Goal: Find specific page/section: Find specific page/section

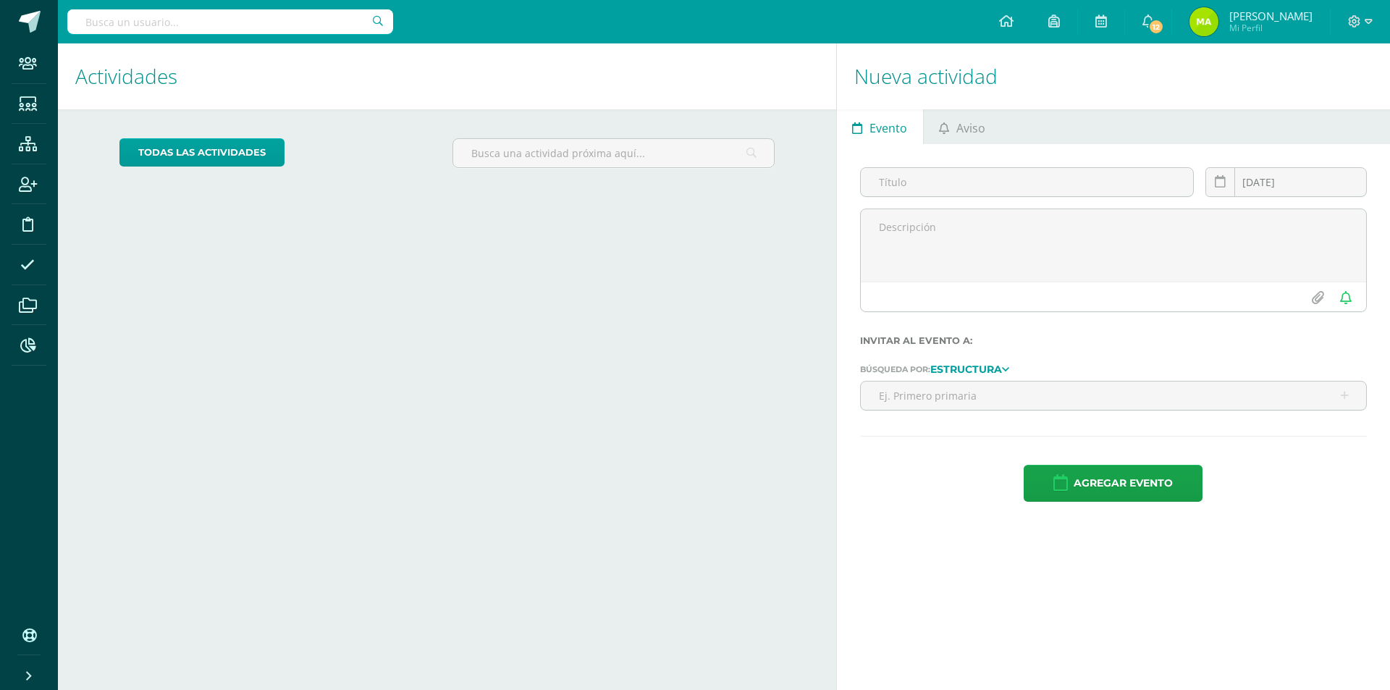
click at [251, 17] on input "text" at bounding box center [230, 21] width 326 height 25
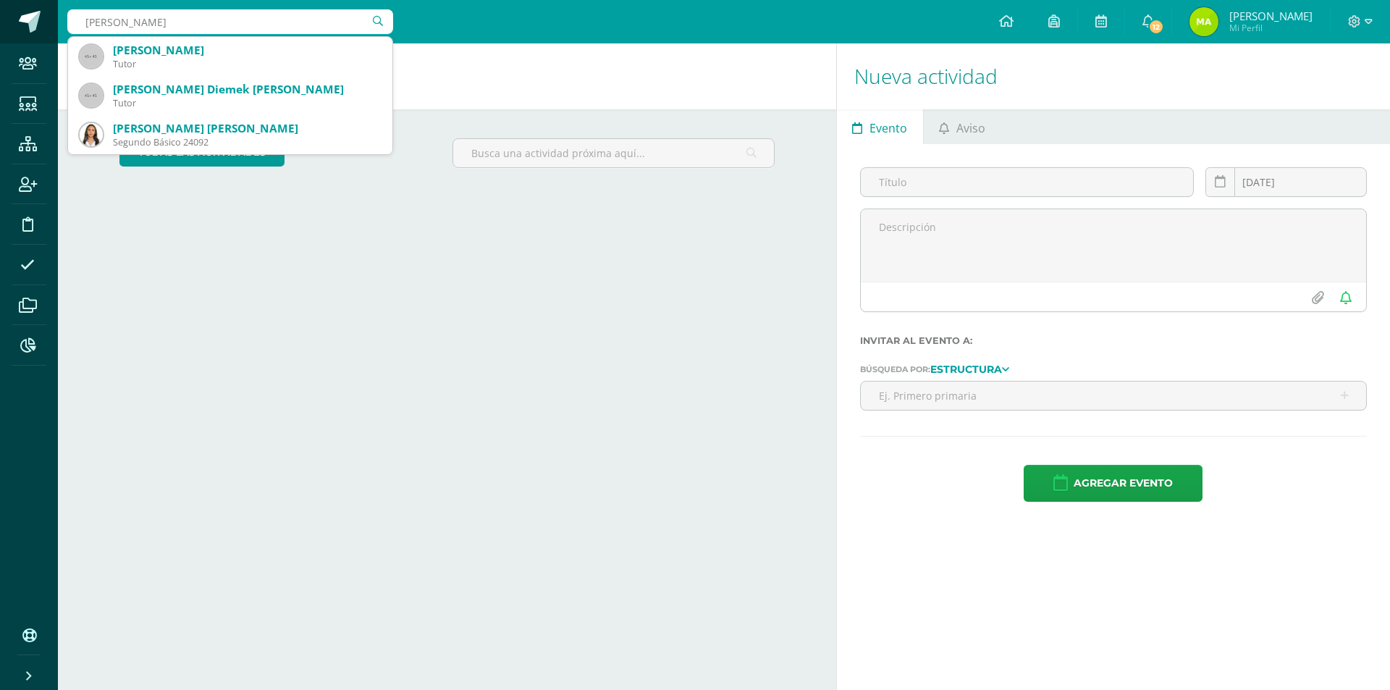
type input "[PERSON_NAME]"
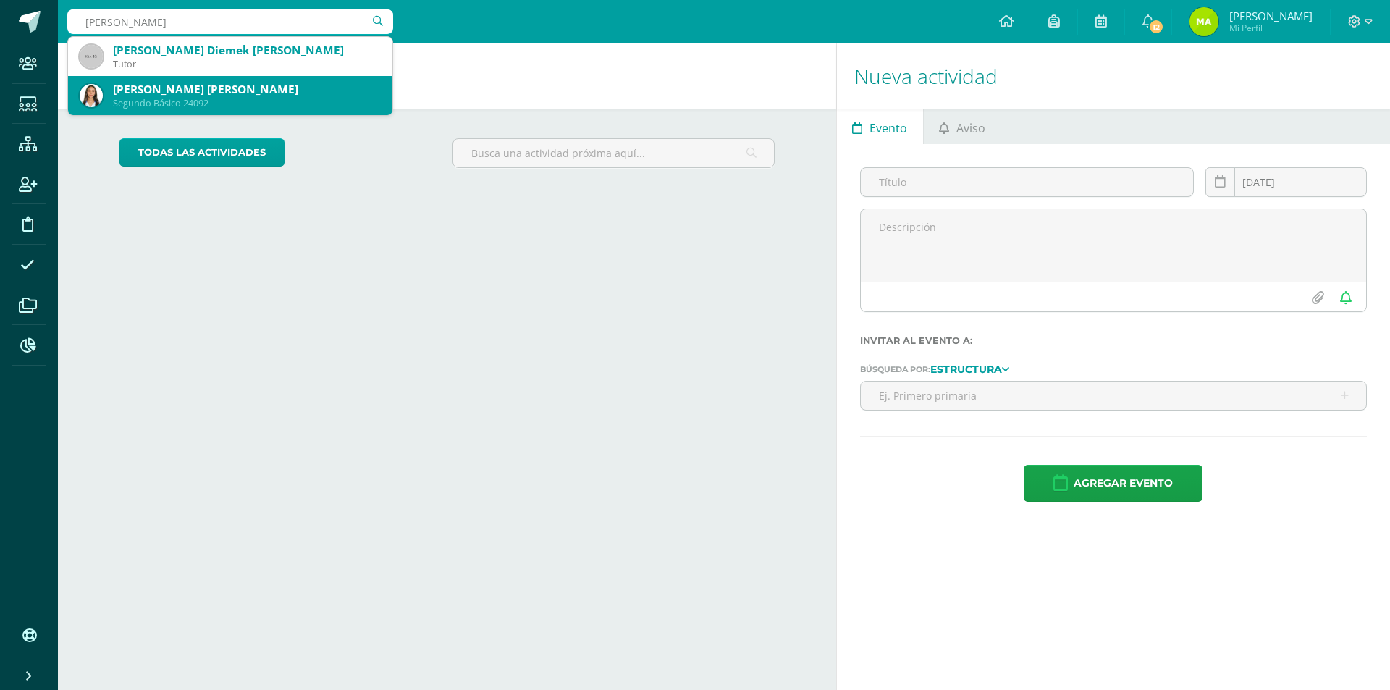
click at [321, 97] on div "Segundo Básico 24092" at bounding box center [247, 103] width 268 height 12
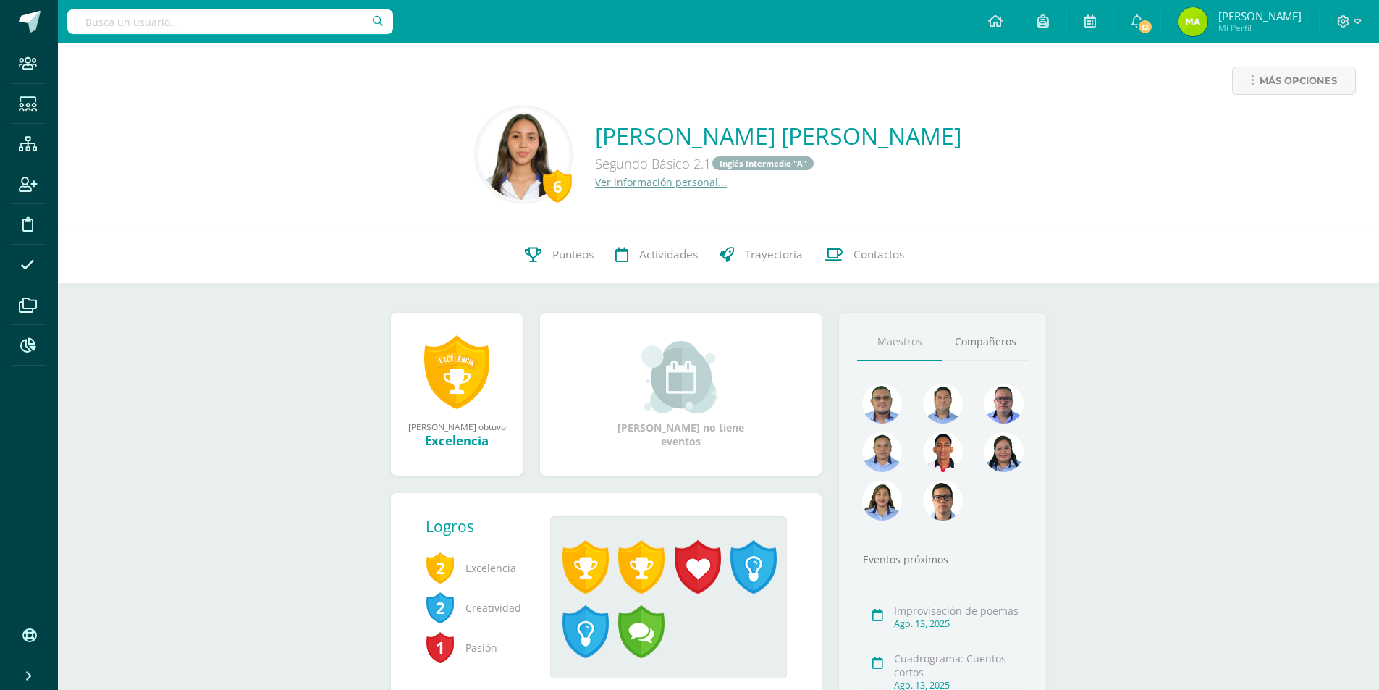
click at [608, 181] on link "Ver información personal..." at bounding box center [661, 182] width 132 height 14
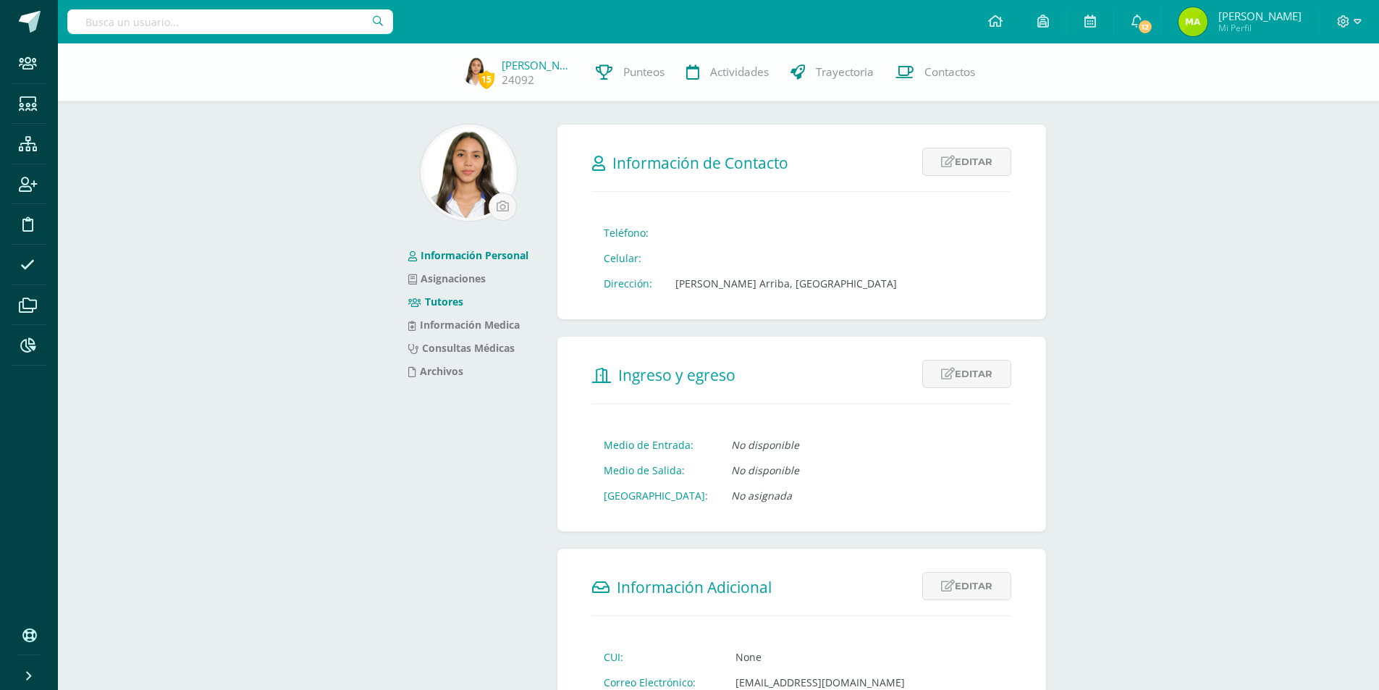
click at [449, 304] on link "Tutores" at bounding box center [435, 302] width 55 height 14
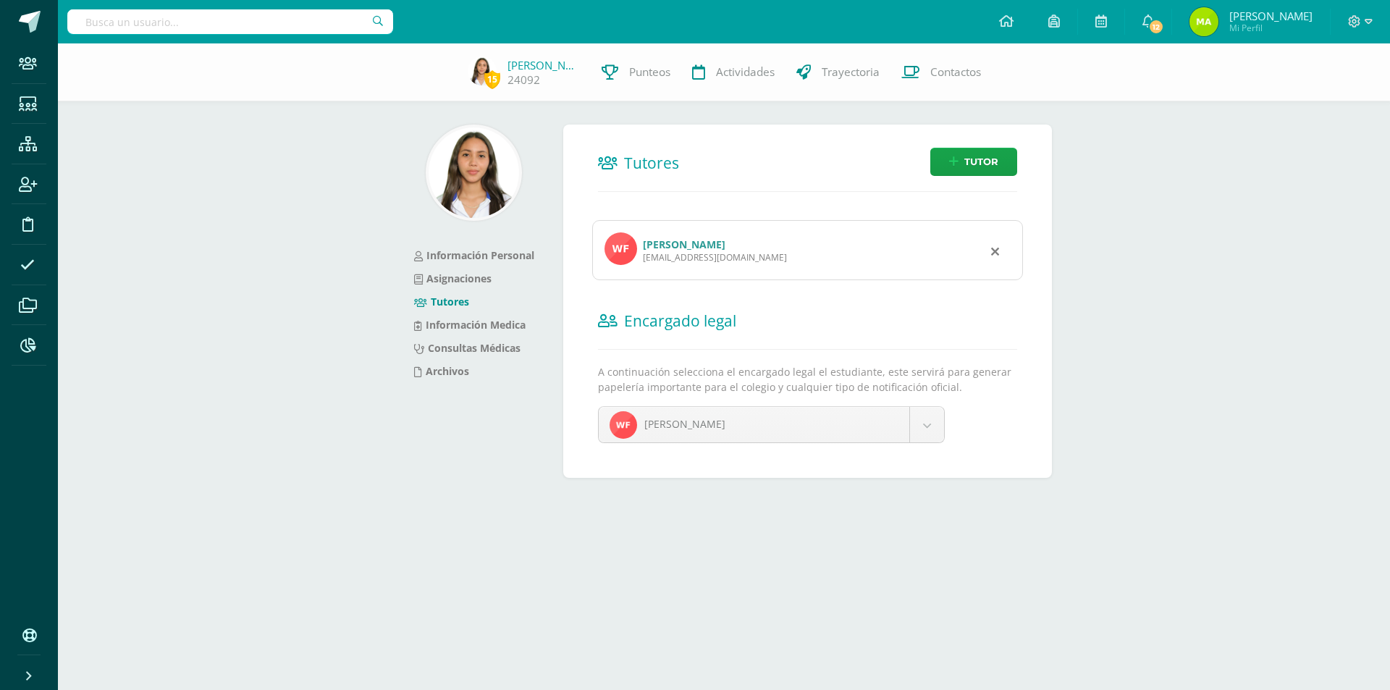
click at [683, 242] on link "Wendy Rosidalia Figueroa Flores" at bounding box center [684, 244] width 83 height 14
